Goal: Complete application form

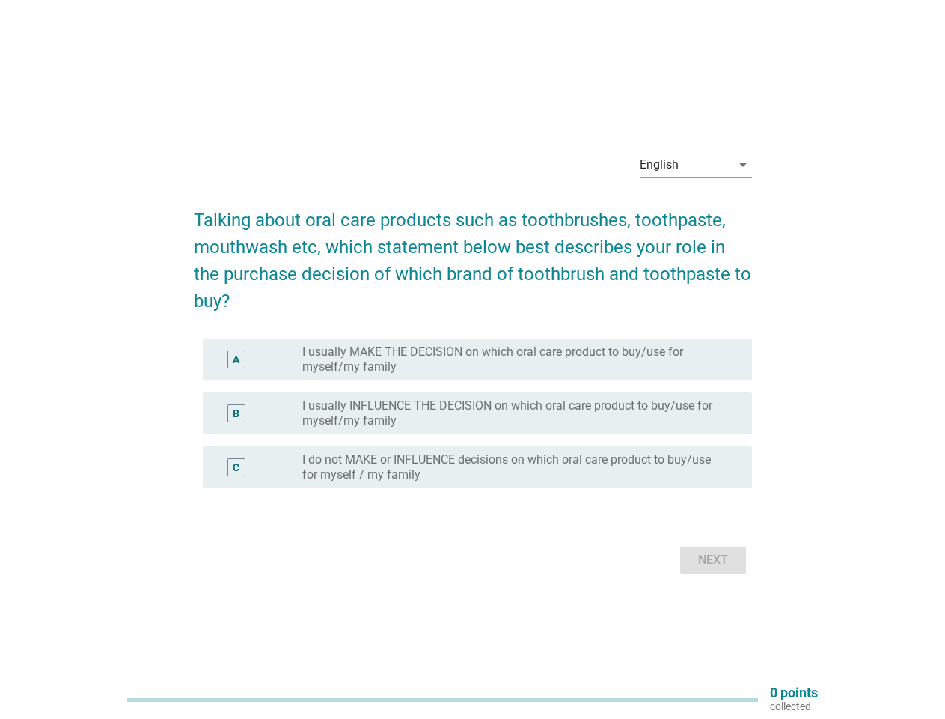
click at [473, 359] on label "I usually MAKE THE DECISION on which oral care product to buy/use for myself/my…" at bounding box center [515, 359] width 426 height 30
click at [696, 165] on div "English" at bounding box center [685, 165] width 91 height 24
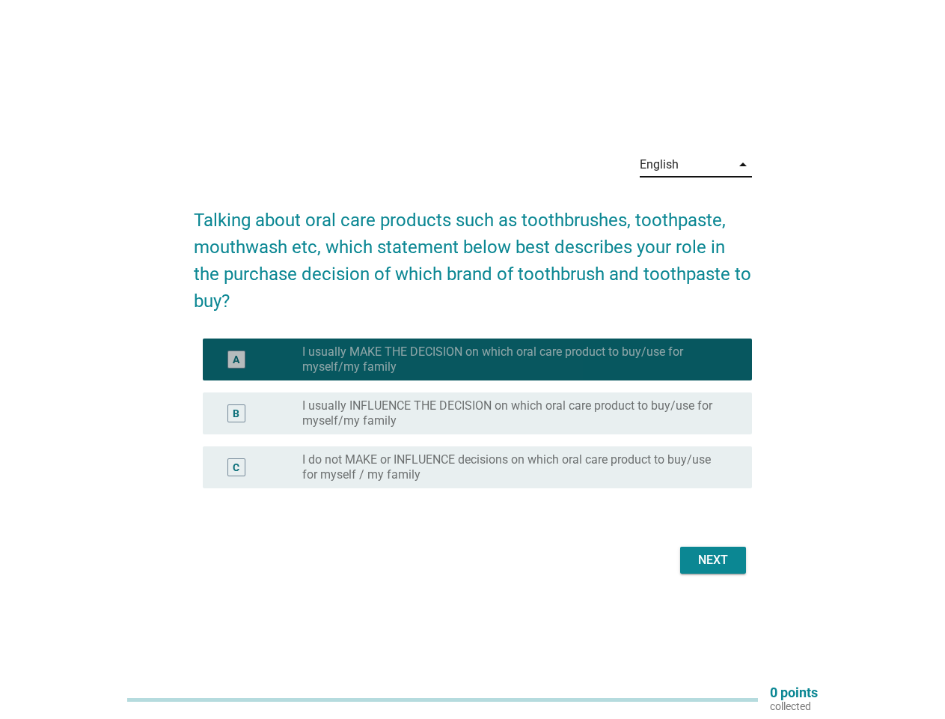
click at [473, 422] on label "I usually INFLUENCE THE DECISION on which oral care product to buy/use for myse…" at bounding box center [515, 413] width 426 height 30
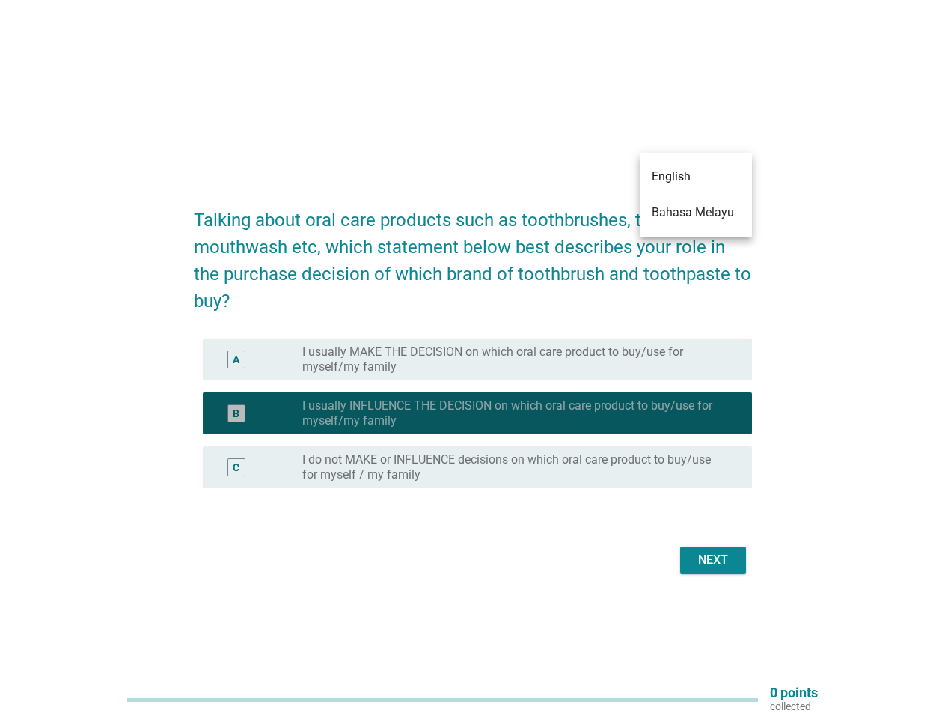
click at [473, 413] on label "I usually INFLUENCE THE DECISION on which oral care product to buy/use for myse…" at bounding box center [515, 413] width 426 height 30
click at [478, 359] on label "I usually MAKE THE DECISION on which oral care product to buy/use for myself/my…" at bounding box center [515, 359] width 426 height 30
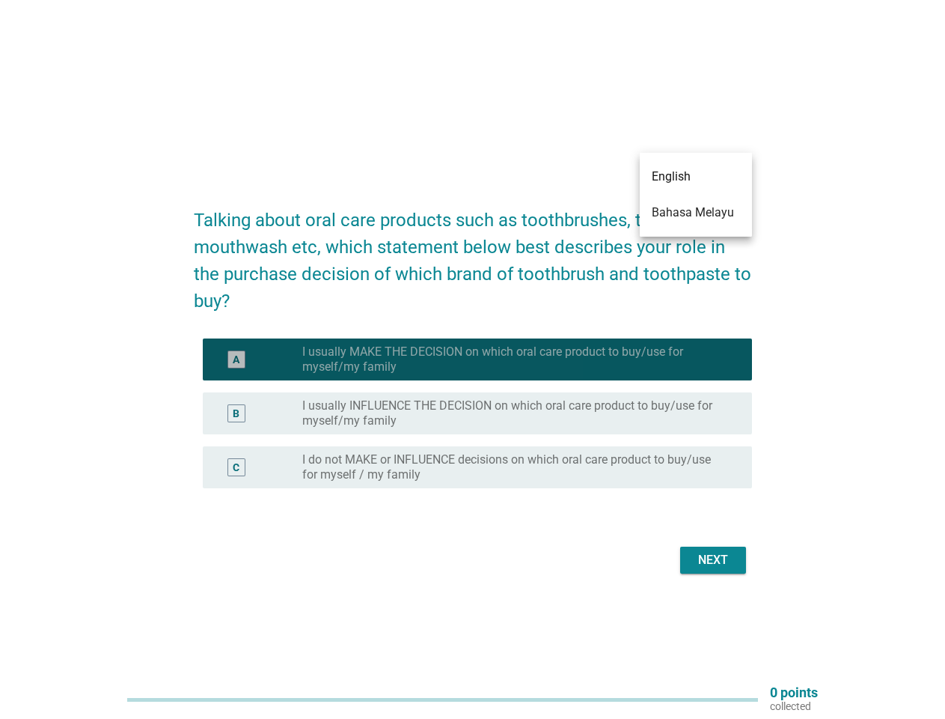
click at [515, 359] on label "I usually MAKE THE DECISION on which oral care product to buy/use for myself/my…" at bounding box center [515, 359] width 426 height 30
click at [478, 413] on label "I usually INFLUENCE THE DECISION on which oral care product to buy/use for myse…" at bounding box center [515, 413] width 426 height 30
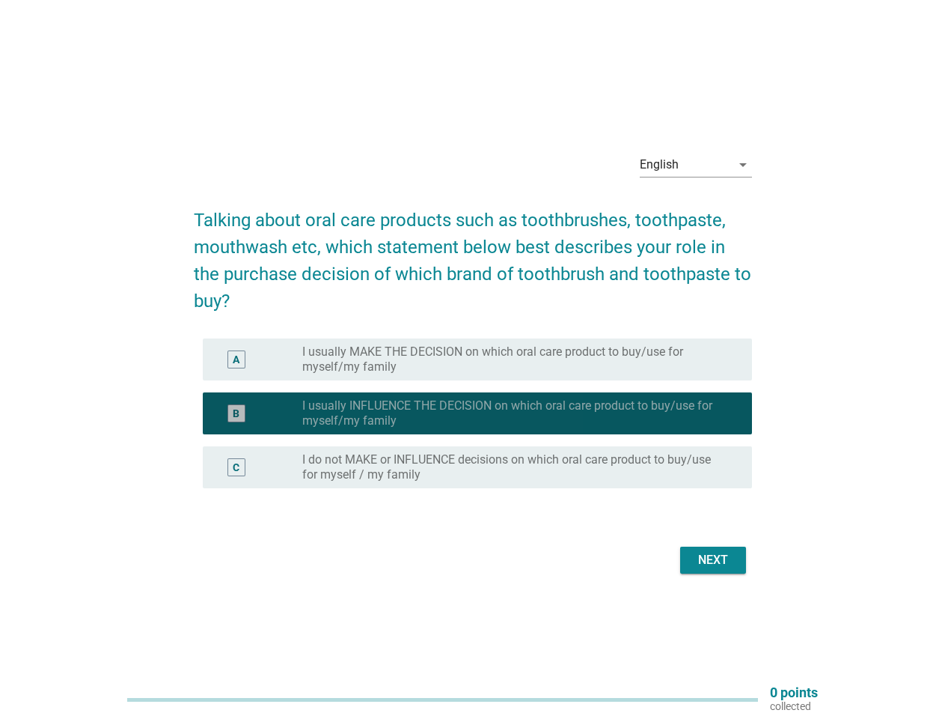
click at [515, 413] on label "I usually INFLUENCE THE DECISION on which oral care product to buy/use for myse…" at bounding box center [515, 413] width 426 height 30
click at [478, 467] on label "I do not MAKE or INFLUENCE decisions on which oral care product to buy/use for …" at bounding box center [515, 467] width 426 height 30
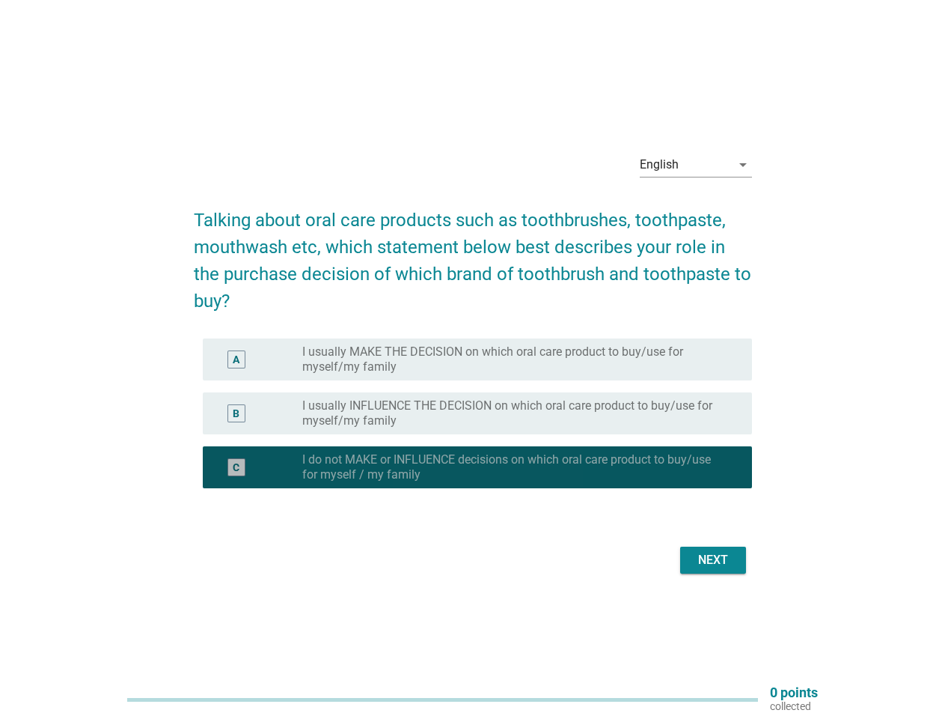
click at [515, 467] on label "I do not MAKE or INFLUENCE decisions on which oral care product to buy/use for …" at bounding box center [515, 467] width 426 height 30
